Goal: Task Accomplishment & Management: Complete application form

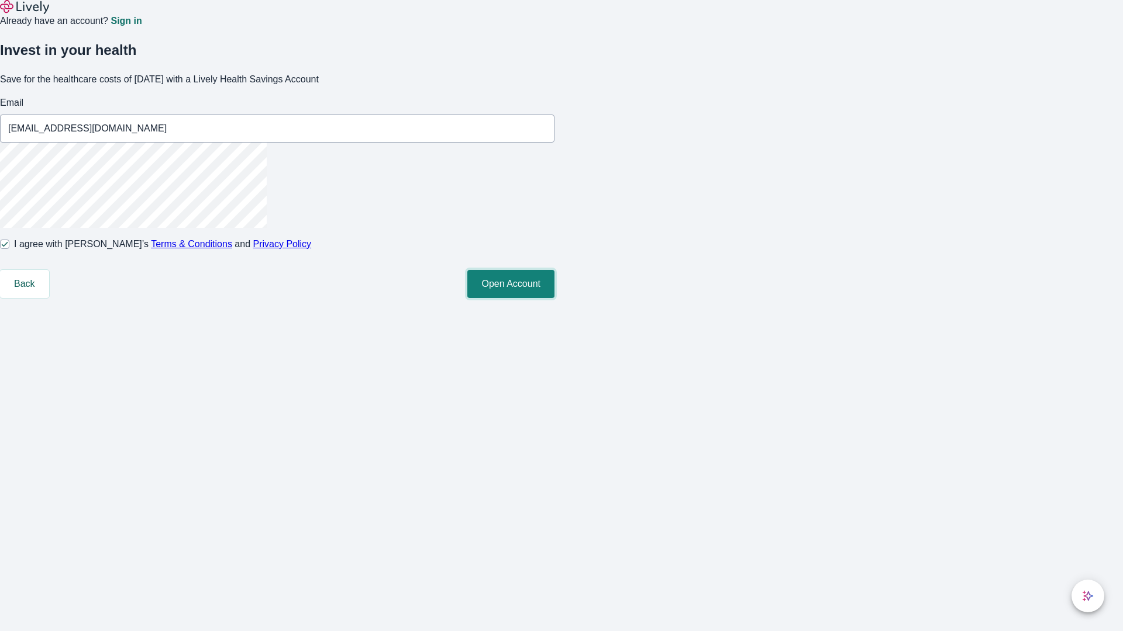
click at [554, 298] on button "Open Account" at bounding box center [510, 284] width 87 height 28
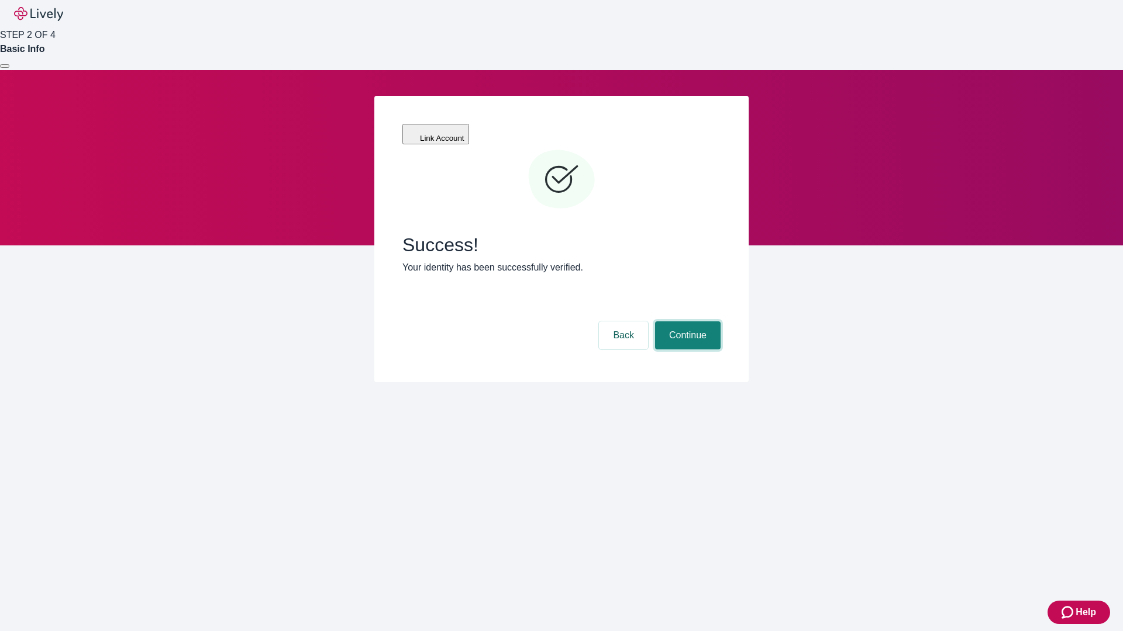
click at [686, 322] on button "Continue" at bounding box center [687, 336] width 65 height 28
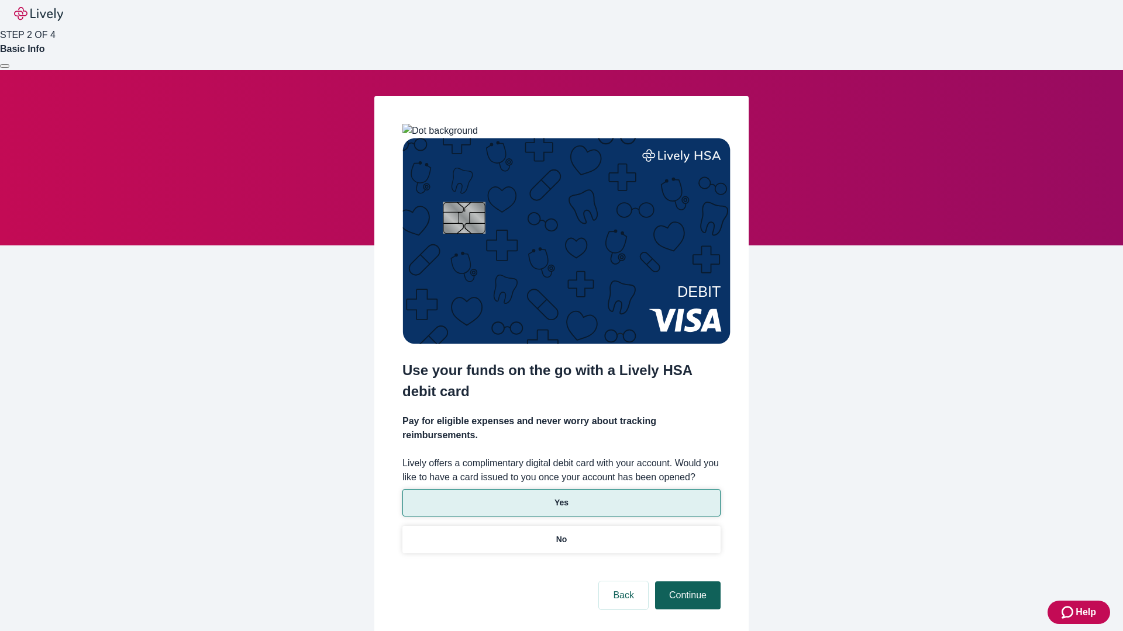
click at [561, 497] on p "Yes" at bounding box center [561, 503] width 14 height 12
click at [686, 582] on button "Continue" at bounding box center [687, 596] width 65 height 28
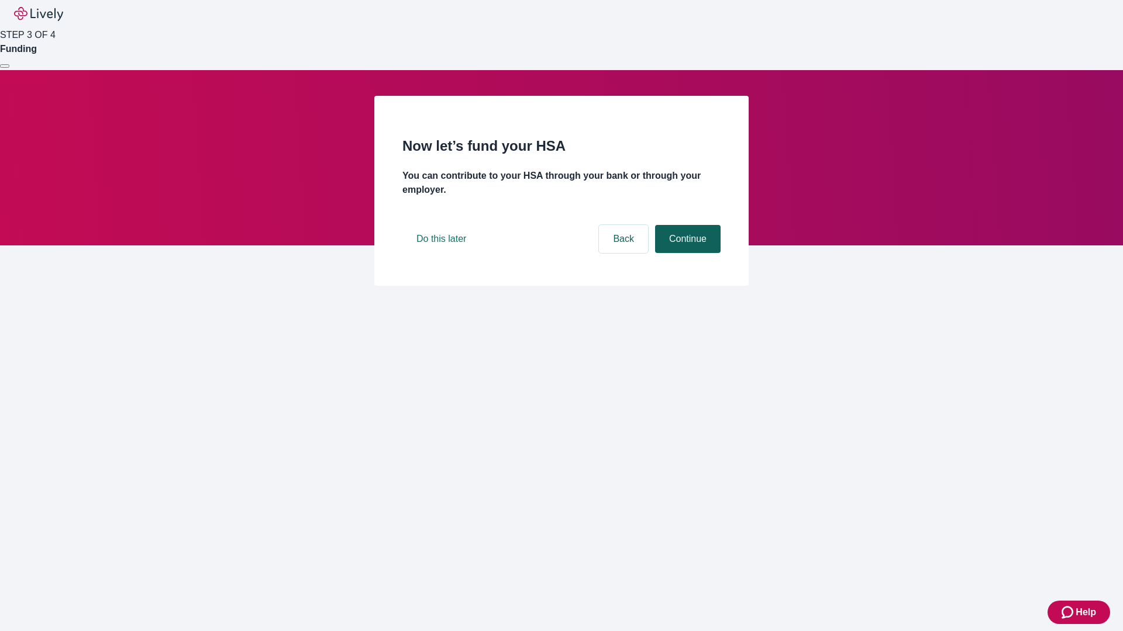
click at [686, 253] on button "Continue" at bounding box center [687, 239] width 65 height 28
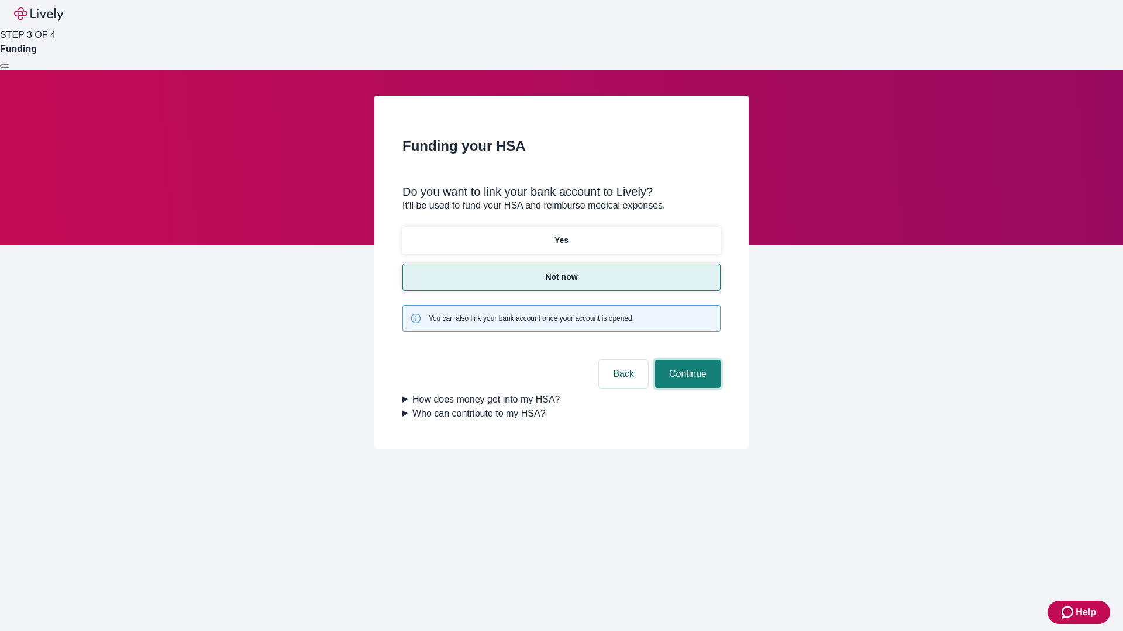
click at [686, 360] on button "Continue" at bounding box center [687, 374] width 65 height 28
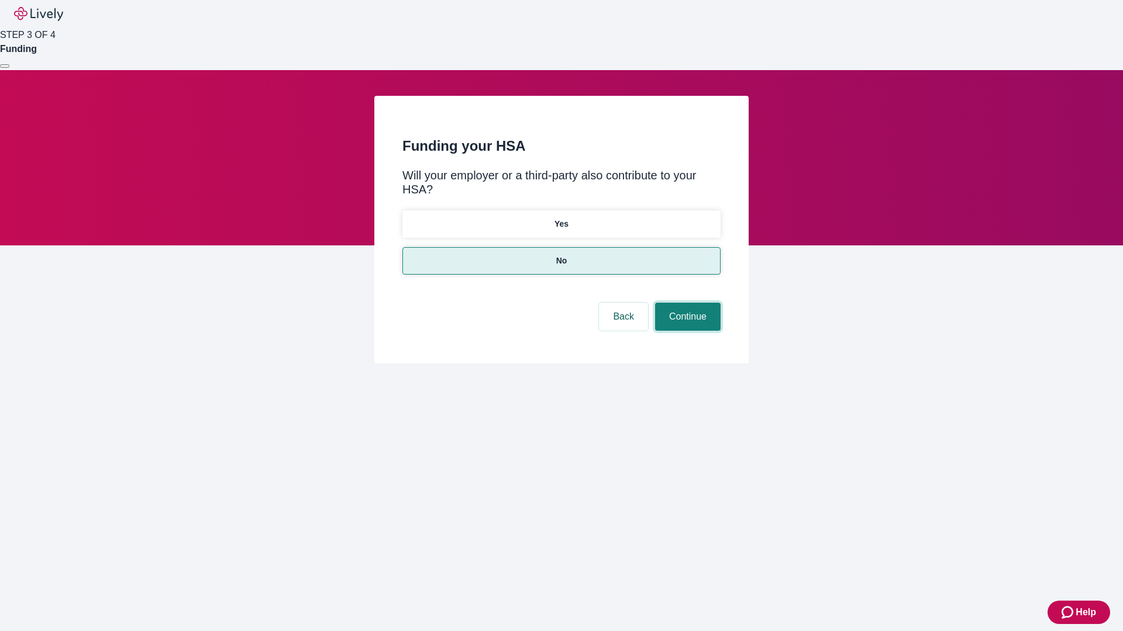
click at [686, 303] on button "Continue" at bounding box center [687, 317] width 65 height 28
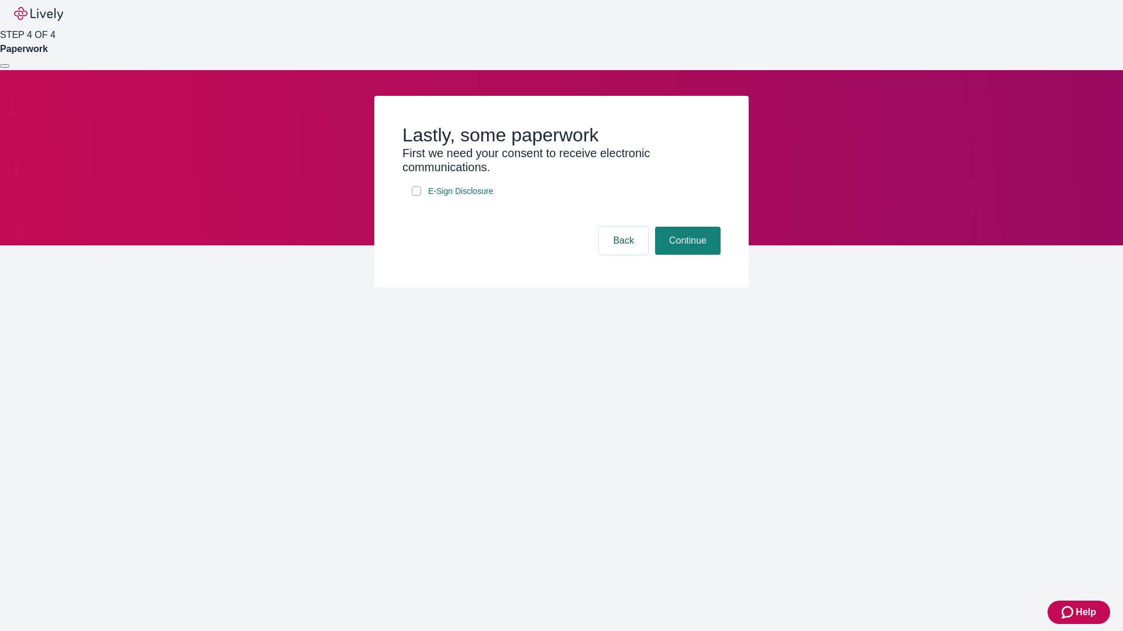
click at [416, 196] on input "E-Sign Disclosure" at bounding box center [416, 191] width 9 height 9
checkbox input "true"
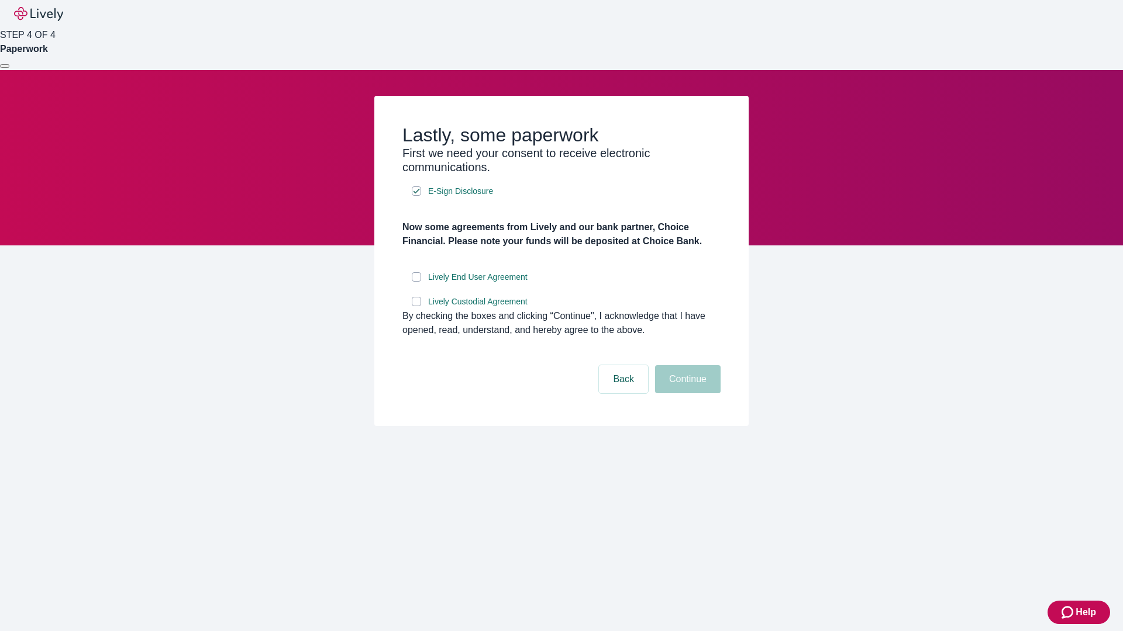
click at [416, 282] on input "Lively End User Agreement" at bounding box center [416, 276] width 9 height 9
checkbox input "true"
click at [416, 306] on input "Lively Custodial Agreement" at bounding box center [416, 301] width 9 height 9
checkbox input "true"
click at [686, 393] on button "Continue" at bounding box center [687, 379] width 65 height 28
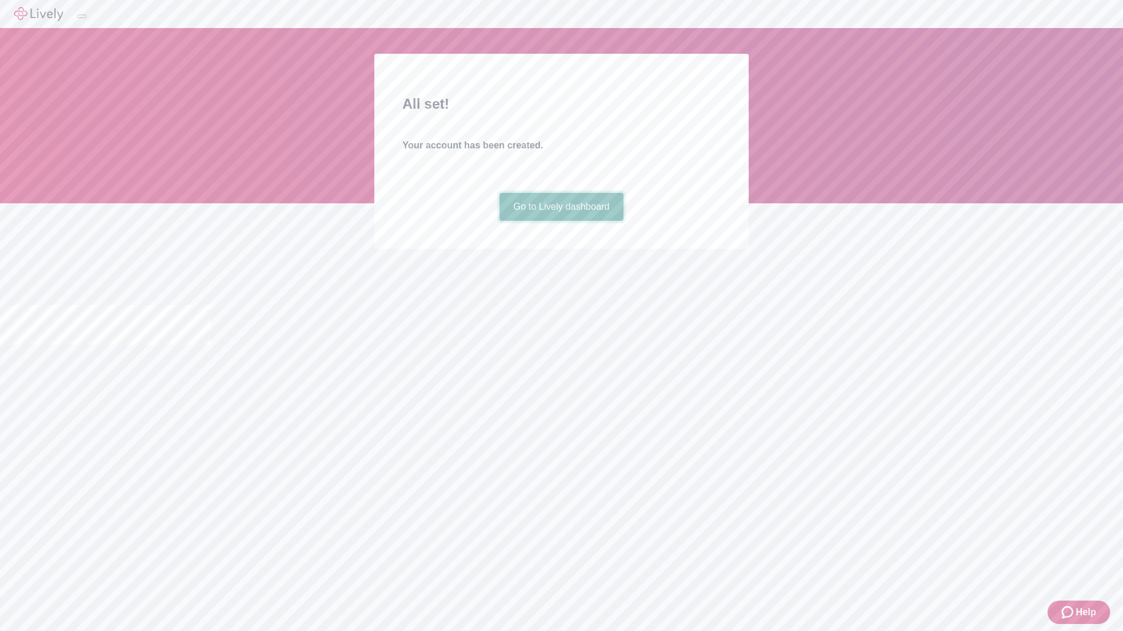
click at [561, 221] on link "Go to Lively dashboard" at bounding box center [561, 207] width 125 height 28
